Goal: Use online tool/utility: Use online tool/utility

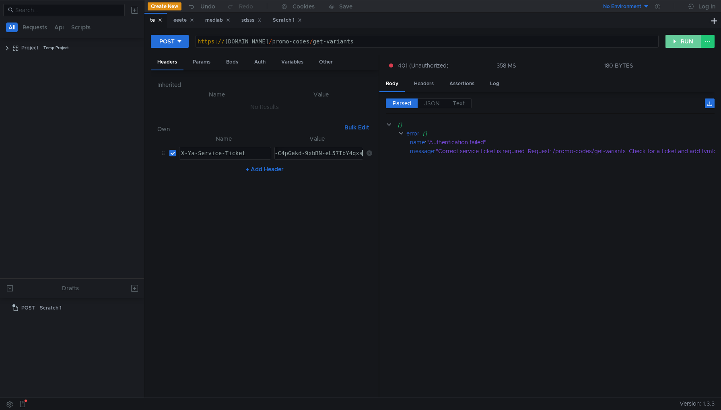
click at [676, 39] on button "RUN" at bounding box center [683, 41] width 36 height 13
paste textarea "Wzb7FBiIRCIuafRDD8Hwg1ojckaXU_gE:M4In0Bz--T0sKgSB4h7SfW-MT08VE_k6ubbc7IdcyY3_DV…"
type textarea "3:serv:CJ3_ARCWzb7FBiIRCIuafRDD8Hwg1ojckaXU_gE:M4In0Bz--T0sKgSB4h7SfW-MT08VE_k6…"
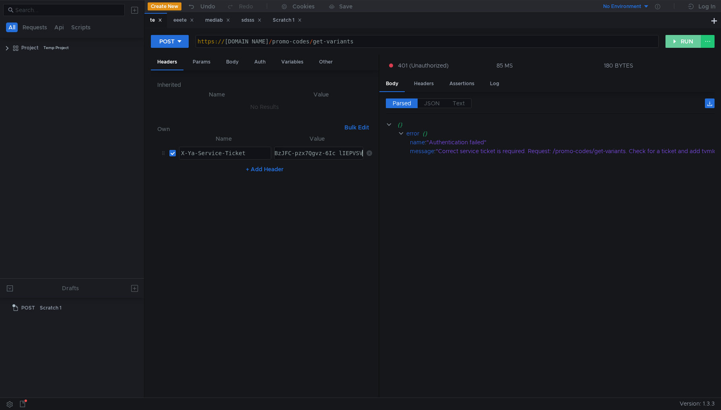
click at [683, 37] on button "RUN" at bounding box center [683, 41] width 36 height 13
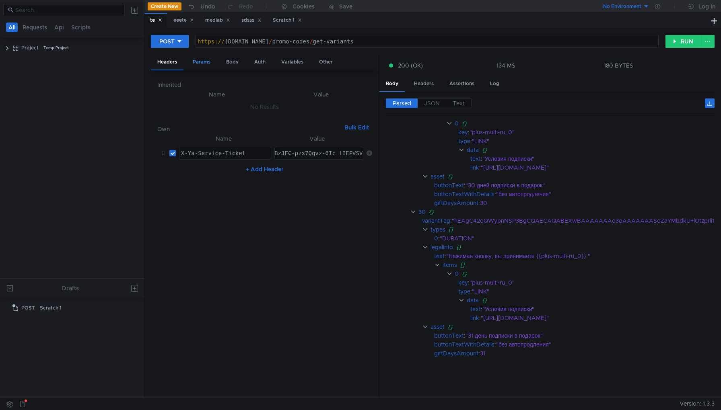
click at [201, 57] on div "Params" at bounding box center [201, 62] width 31 height 15
click at [178, 63] on div "Headers" at bounding box center [167, 62] width 33 height 15
click at [197, 63] on div "Params" at bounding box center [201, 62] width 31 height 15
click at [225, 63] on div "Body" at bounding box center [232, 62] width 25 height 15
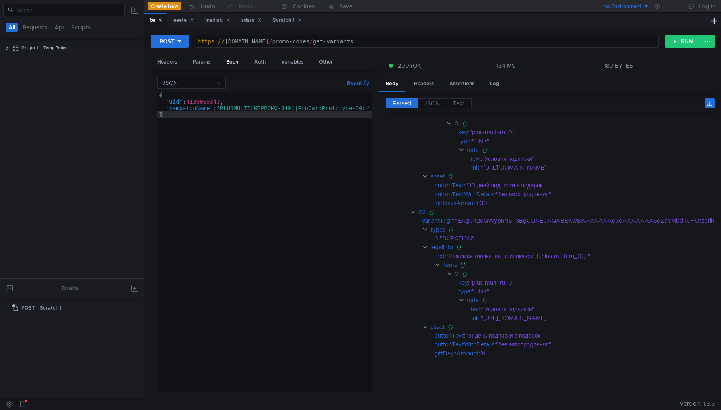
click at [211, 98] on div "{ "uid" : 4139069343 , "campaignName" : "PLUSMULTI[MBPROMO-8491]ProCardPrototyp…" at bounding box center [264, 248] width 214 height 312
click at [208, 101] on div "{ "uid" : 4139069343 , "campaignName" : "PLUSMULTI[MBPROMO-8491]ProCardPrototyp…" at bounding box center [264, 248] width 214 height 312
paste textarea "28281207"
type textarea ""uid": 28281207,"
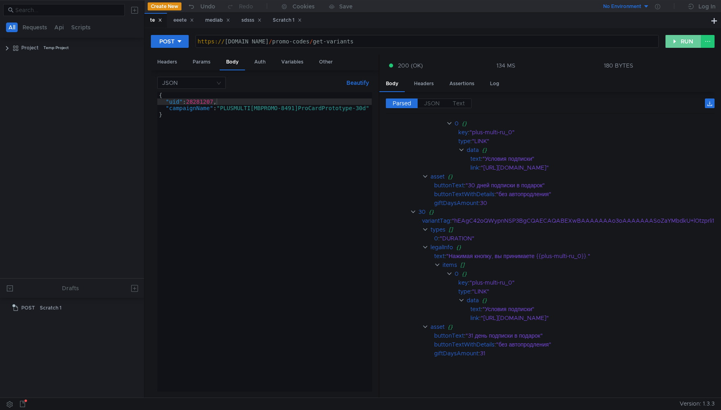
click at [676, 41] on button "RUN" at bounding box center [683, 41] width 36 height 13
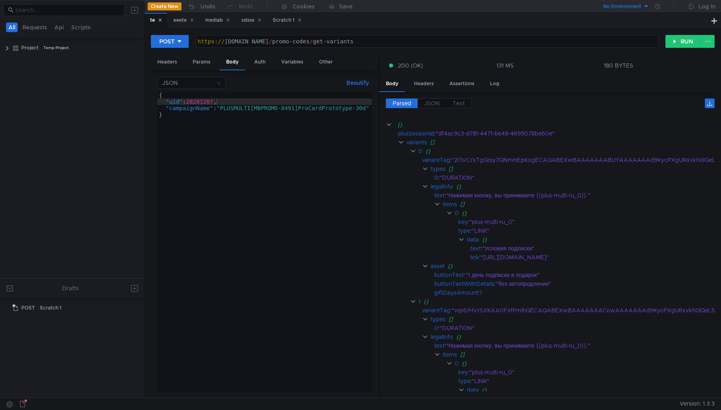
type textarea "[URL][DOMAIN_NAME]"
click at [470, 42] on div "https:// api.promocodes-internal.plus.tst.yandex.net / promo-codes / get-varian…" at bounding box center [427, 47] width 462 height 19
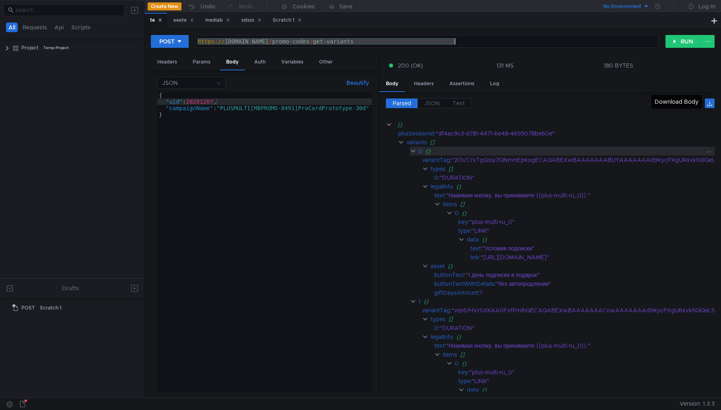
click at [442, 147] on div "{}" at bounding box center [655, 151] width 460 height 9
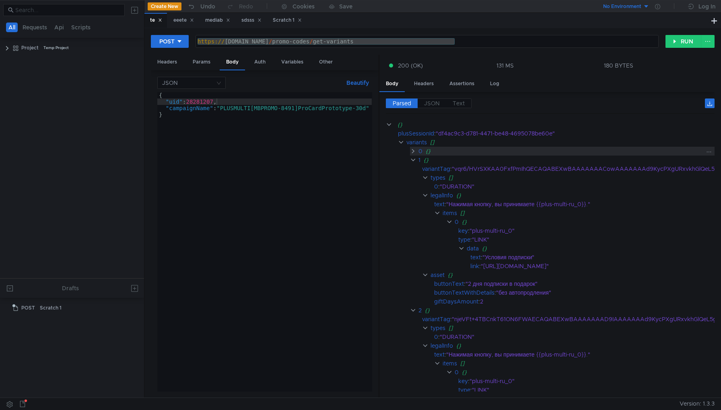
click at [418, 151] on div "0" at bounding box center [420, 151] width 4 height 9
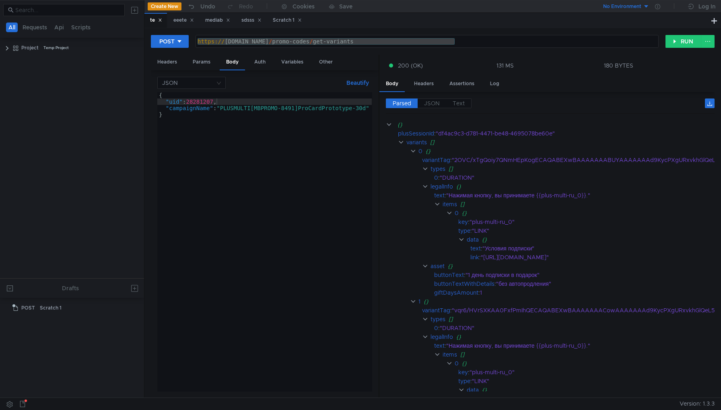
click at [387, 131] on app-tour-anchor "plusSessionId : "df4ac9c3-d781-4471-be48-4695078be60e"" at bounding box center [642, 133] width 512 height 9
click at [436, 100] on span "JSON" at bounding box center [432, 103] width 16 height 7
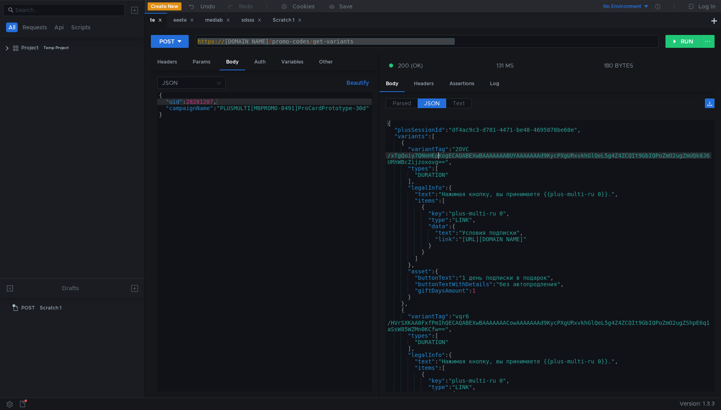
click at [437, 158] on div "{ "plusSessionId" : "df4ac9c3-d781-4471-be48-4695078be60e" , "variants" : [ { "…" at bounding box center [548, 260] width 325 height 281
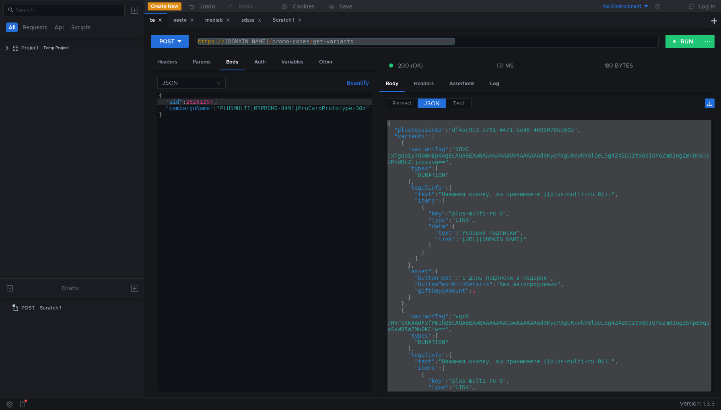
click at [488, 305] on div "{ "plusSessionId" : "df4ac9c3-d781-4471-be48-4695078be60e" , "variants" : [ { "…" at bounding box center [548, 262] width 325 height 284
type textarea "},"
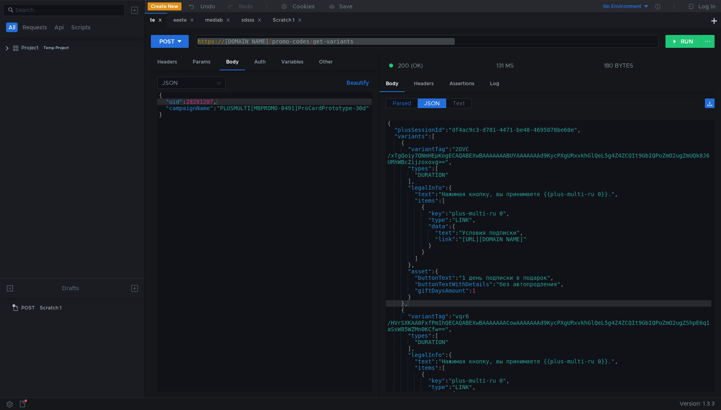
click at [393, 105] on span "Parsed" at bounding box center [401, 103] width 18 height 7
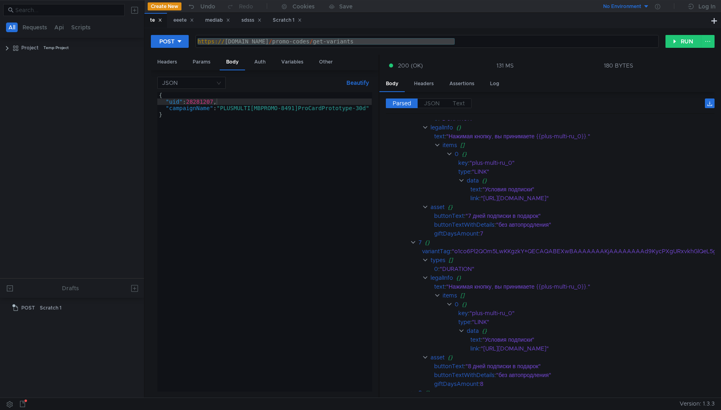
scroll to position [1057, 0]
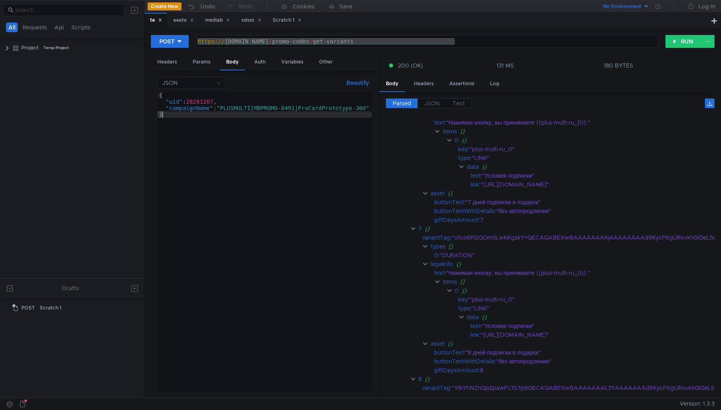
drag, startPoint x: 171, startPoint y: 115, endPoint x: 151, endPoint y: 91, distance: 31.4
click at [151, 91] on div "JSON Beautify } { "uid" : 28281207 , "campaignName" : "PLUSMULTI[MBPROMO-8491]P…" at bounding box center [264, 234] width 227 height 328
type textarea "{ "uid": 28281207,"
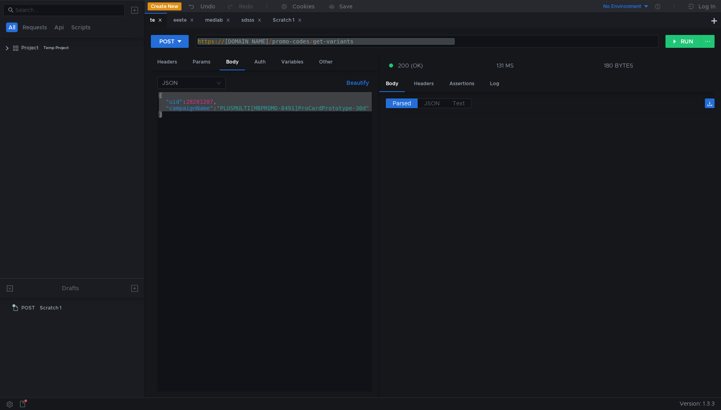
scroll to position [1057, 0]
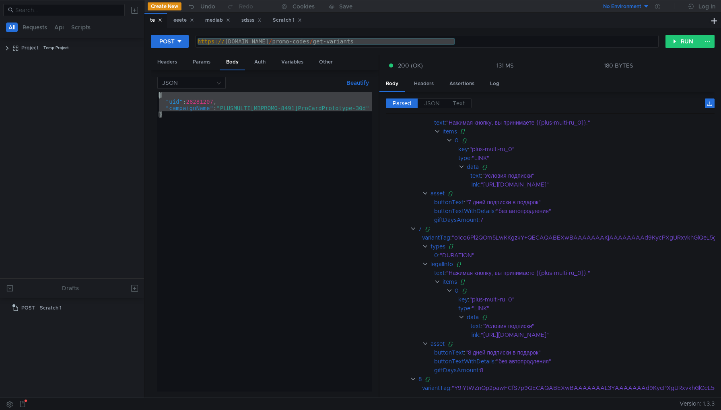
click at [188, 307] on div "{ "uid" : 28281207 , "campaignName" : "PLUSMULTI[MBPROMO-8491]ProCardPrototype-…" at bounding box center [264, 248] width 214 height 312
type textarea "}"
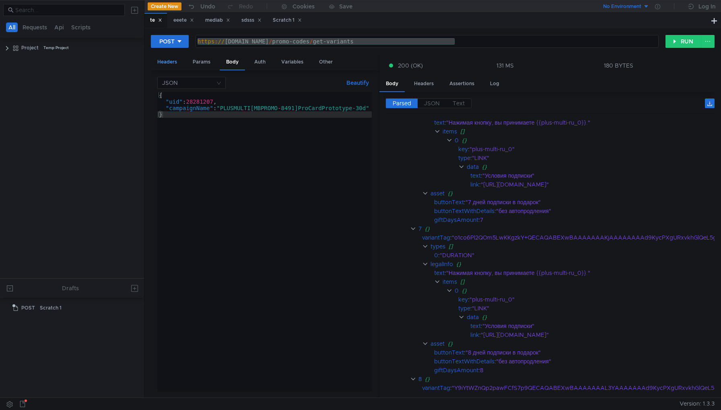
click at [177, 67] on div "Headers" at bounding box center [167, 62] width 33 height 15
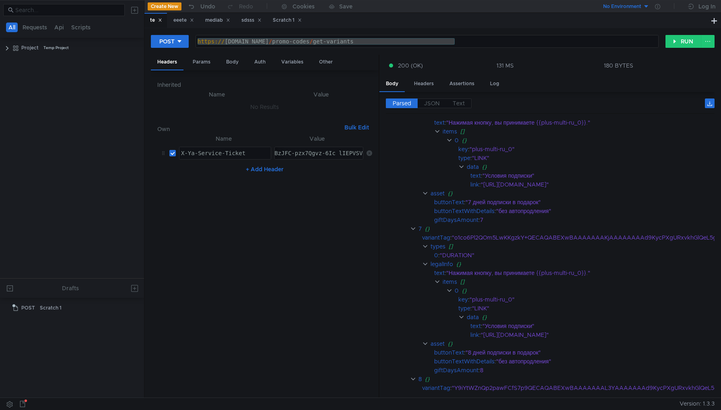
type textarea "X-Ya-Service-Ticket"
click at [223, 156] on div "X-Ya-Service-Ticket" at bounding box center [224, 159] width 91 height 19
click at [203, 60] on div "Params" at bounding box center [201, 62] width 31 height 15
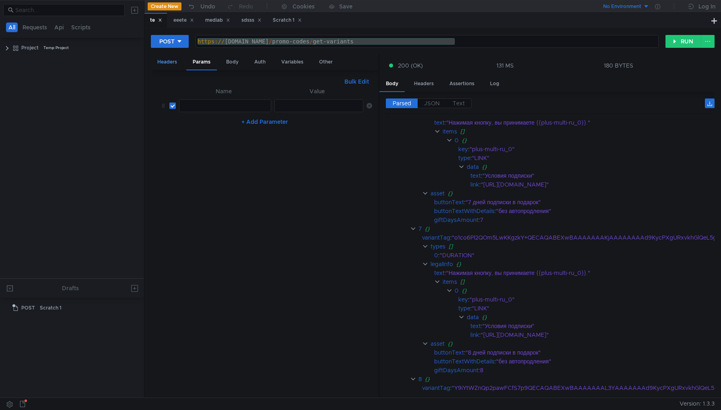
click at [161, 63] on div "Headers" at bounding box center [167, 62] width 33 height 15
click at [228, 61] on div "Body" at bounding box center [232, 62] width 25 height 15
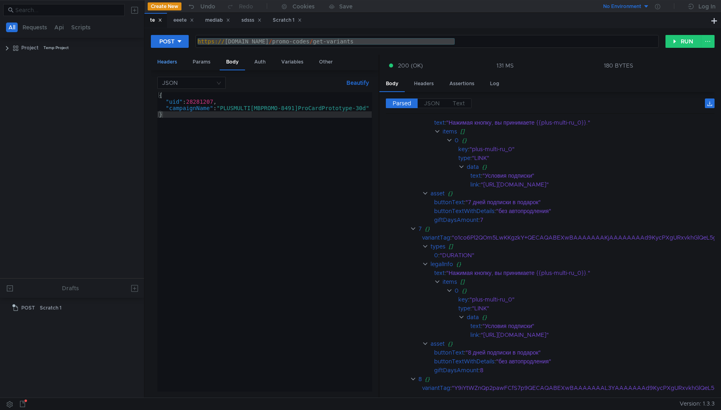
click at [172, 55] on div "Headers" at bounding box center [167, 62] width 33 height 15
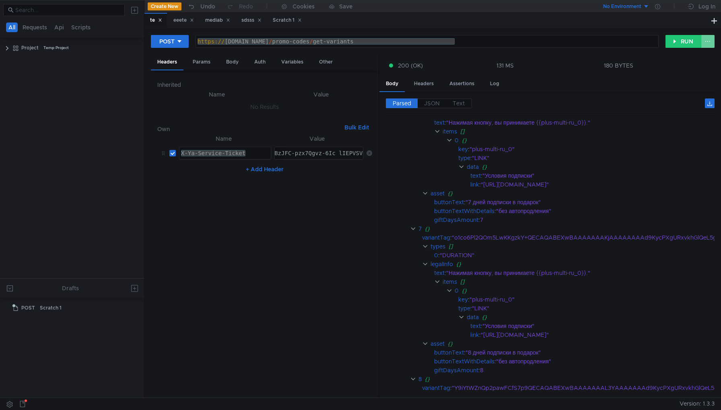
click at [710, 42] on button at bounding box center [707, 41] width 14 height 13
click at [668, 76] on div at bounding box center [360, 205] width 721 height 410
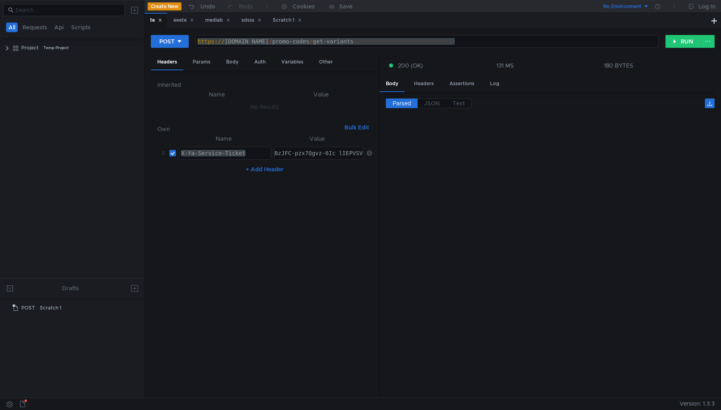
scroll to position [1057, 0]
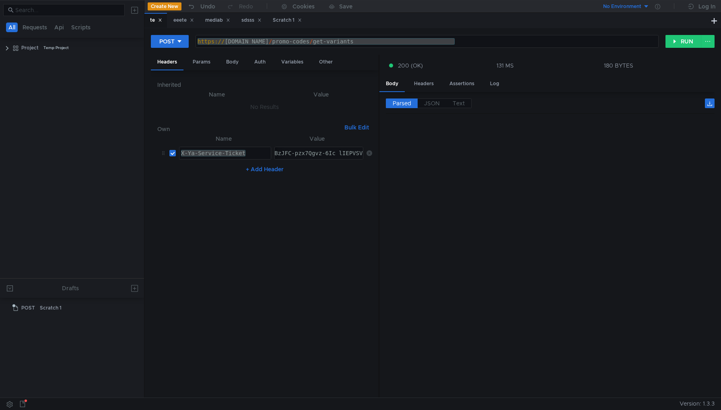
scroll to position [1057, 0]
